Goal: Communication & Community: Ask a question

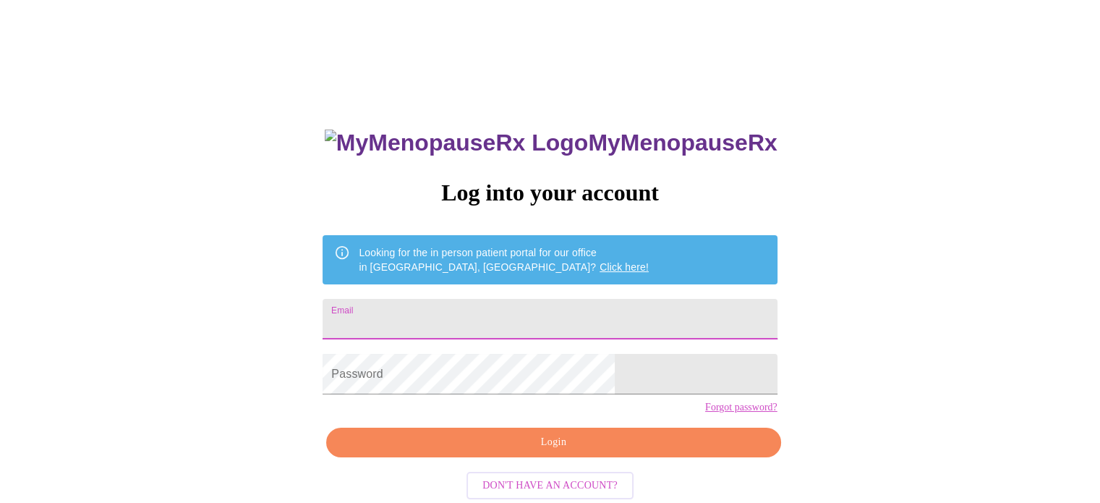
click at [481, 318] on input "Email" at bounding box center [550, 319] width 454 height 41
type input "[EMAIL_ADDRESS][DOMAIN_NAME]"
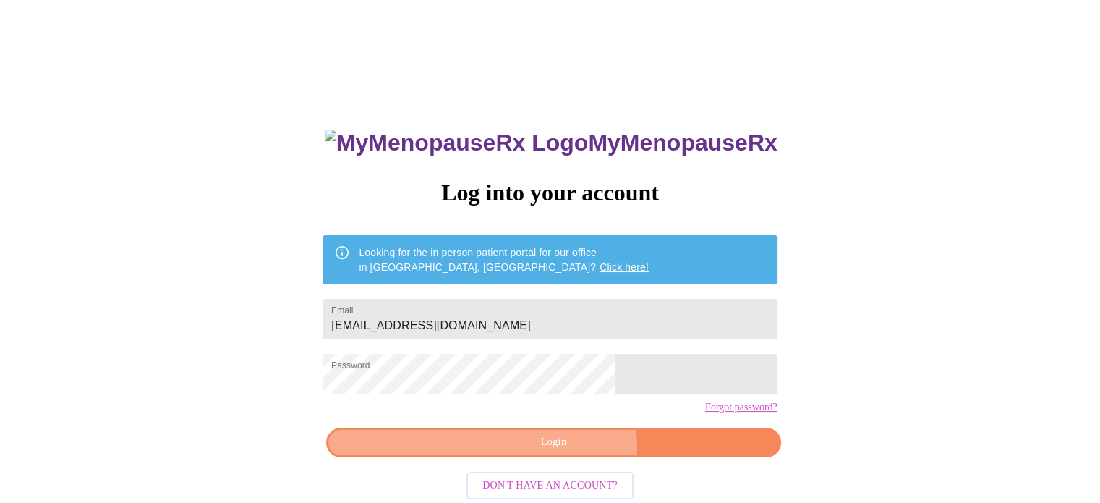
click at [563, 451] on span "Login" at bounding box center [553, 442] width 421 height 18
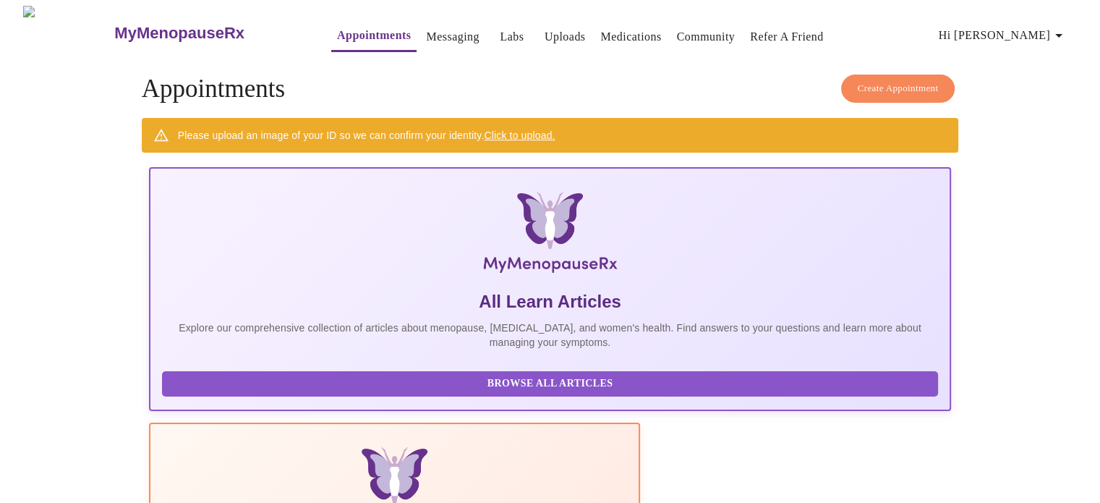
click at [434, 31] on link "Messaging" at bounding box center [452, 37] width 53 height 20
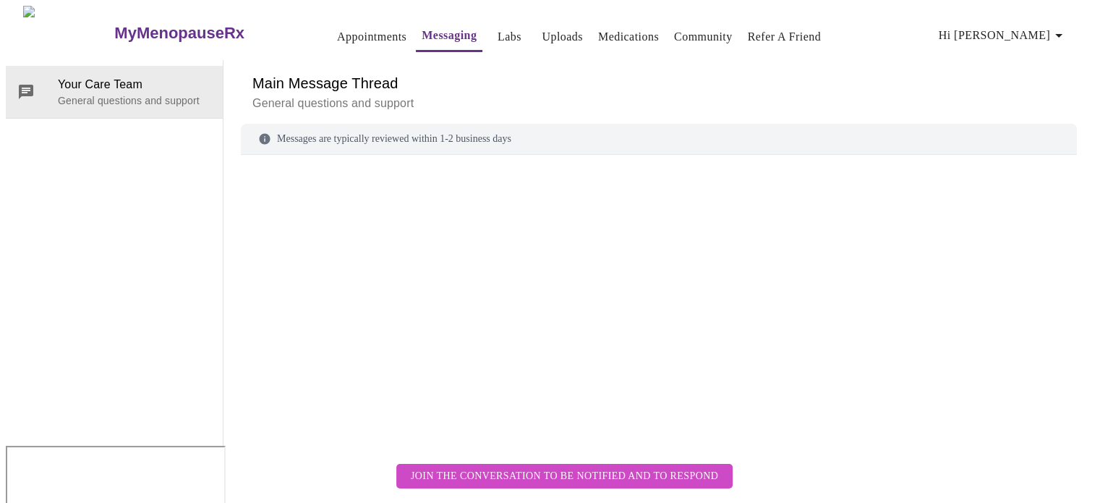
scroll to position [54, 0]
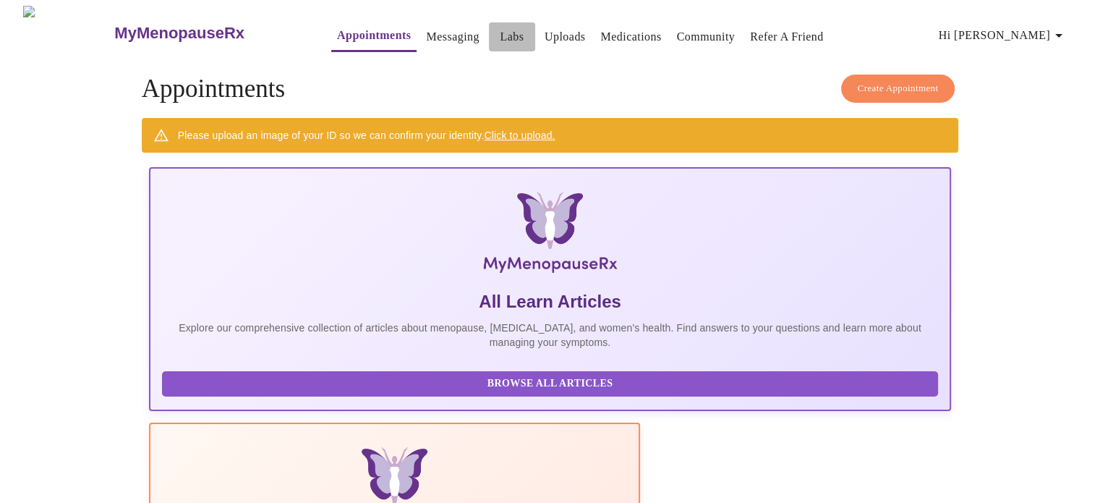
click at [500, 27] on link "Labs" at bounding box center [512, 37] width 24 height 20
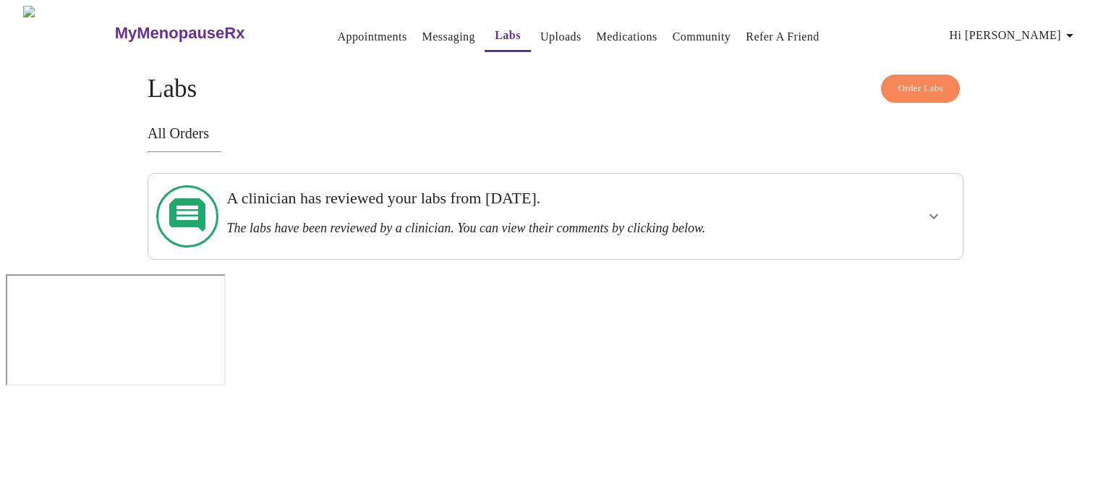
click at [439, 221] on h3 "The labs have been reviewed by a clinician. You can view their comments by clic…" at bounding box center [515, 228] width 579 height 15
click at [927, 208] on icon "show more" at bounding box center [933, 216] width 17 height 17
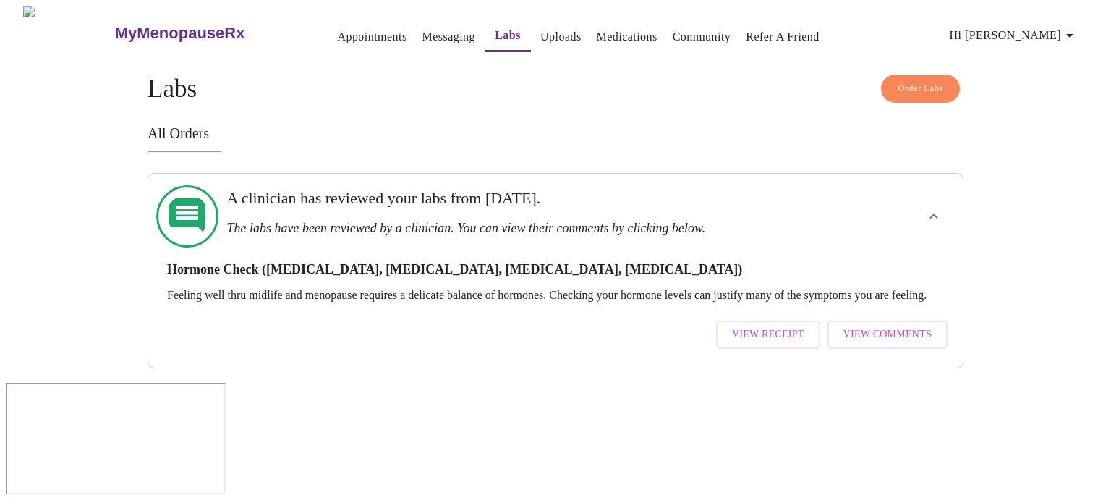
click at [874, 326] on span "View Comments" at bounding box center [887, 334] width 88 height 18
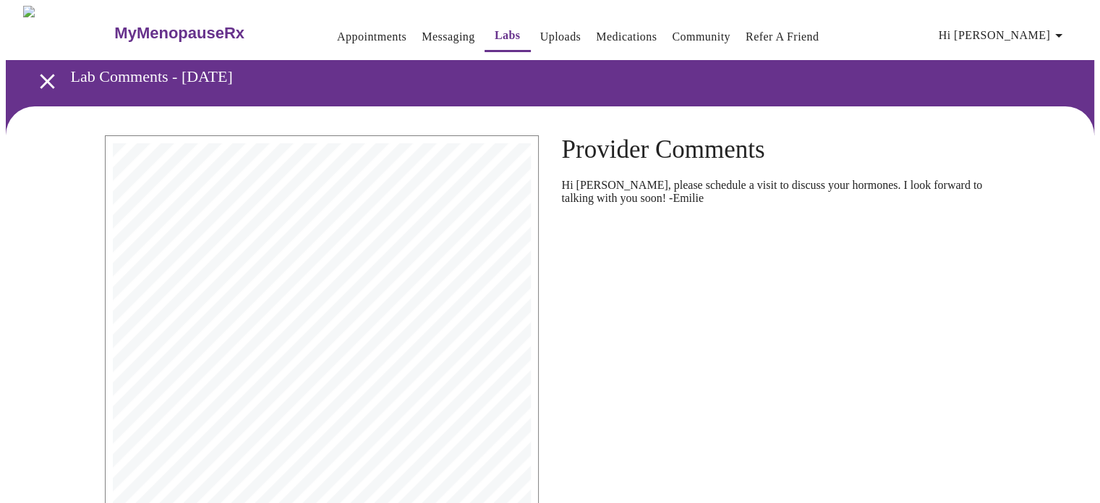
click at [422, 30] on link "Messaging" at bounding box center [448, 37] width 53 height 20
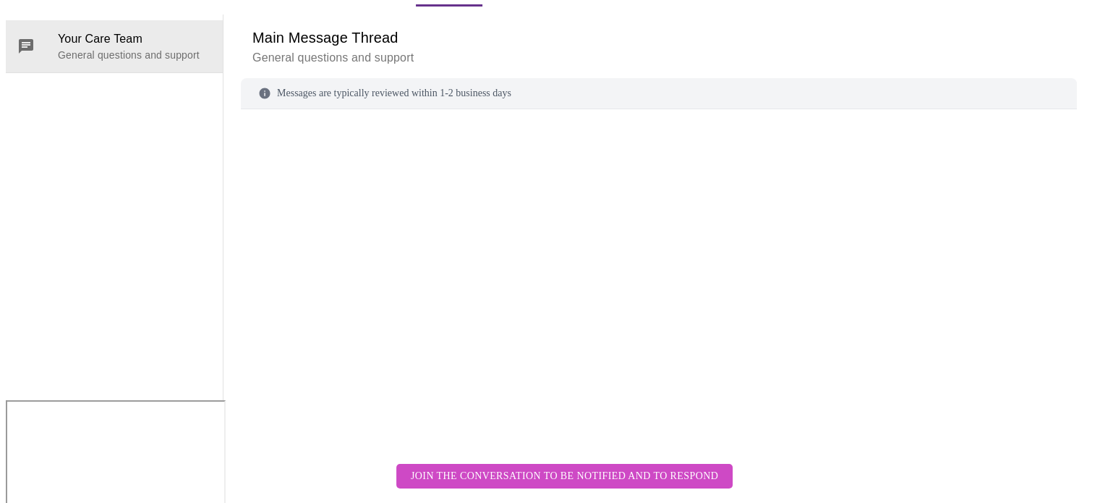
scroll to position [54, 0]
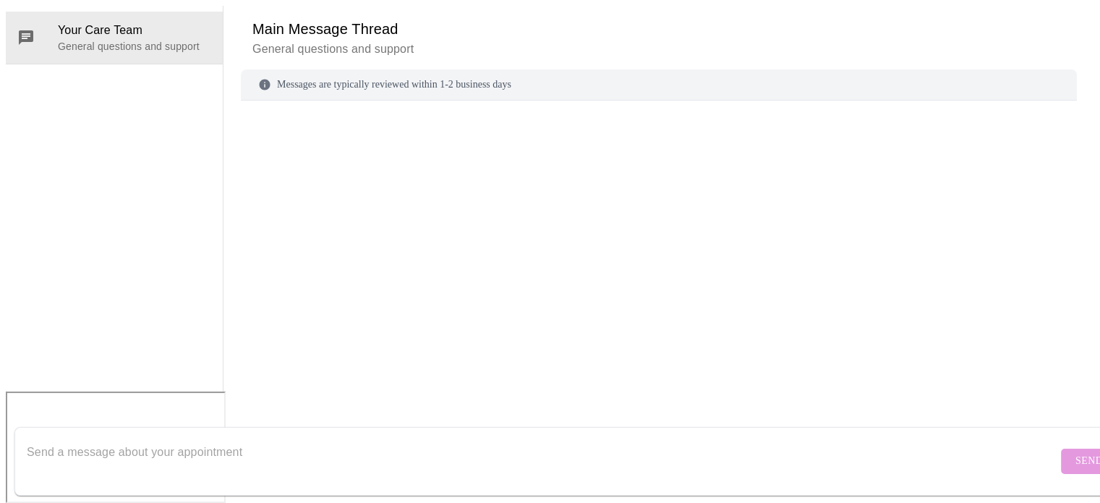
click at [362, 83] on div "Messages are typically reviewed within 1-2 business days" at bounding box center [659, 84] width 836 height 31
click at [288, 80] on div "Messages are typically reviewed within 1-2 business days" at bounding box center [659, 84] width 836 height 31
click at [442, 427] on form "Send" at bounding box center [570, 461] width 1113 height 69
click at [116, 439] on textarea "Send a message about your appointment" at bounding box center [542, 461] width 1031 height 46
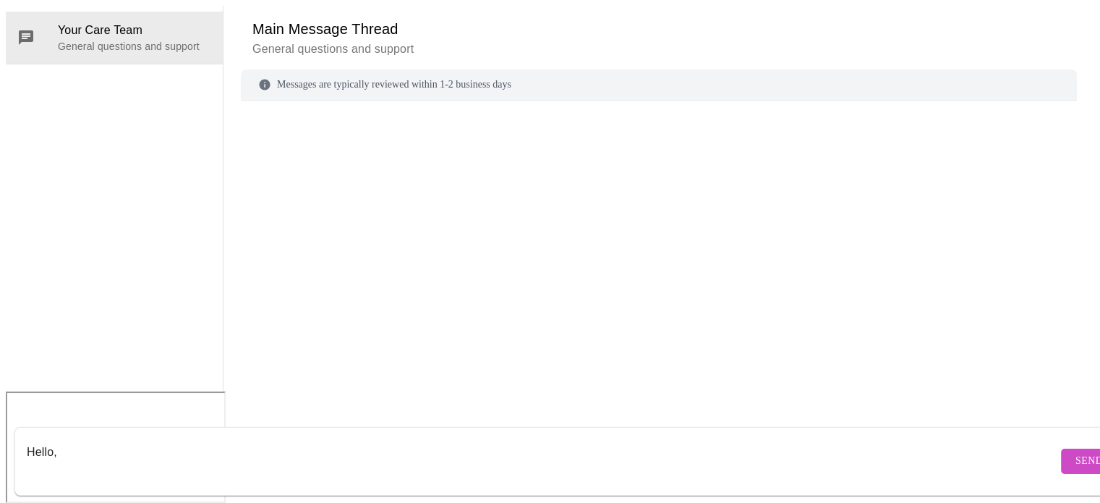
click at [207, 427] on form "Hello, Send" at bounding box center [570, 461] width 1113 height 69
click at [135, 438] on textarea "Hello," at bounding box center [542, 461] width 1031 height 46
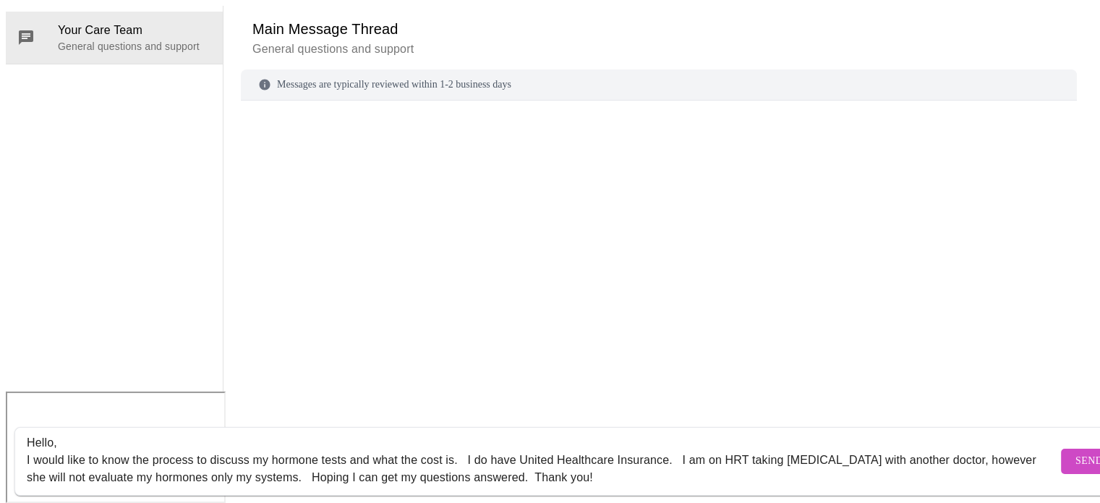
type textarea "Hello, I would like to know the process to discuss my hormone tests and what th…"
click at [1076, 452] on span "Send" at bounding box center [1089, 461] width 27 height 18
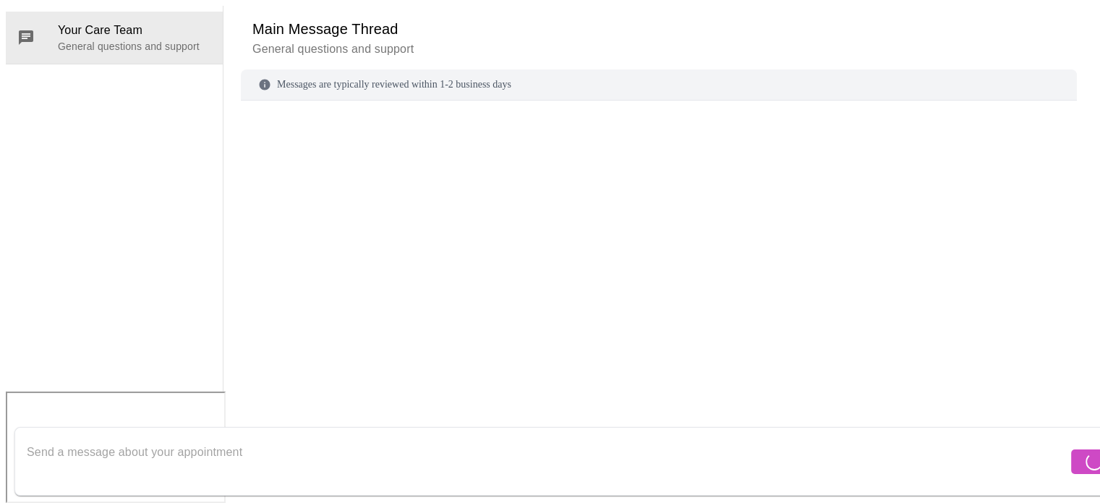
scroll to position [0, 0]
